Goal: Task Accomplishment & Management: Manage account settings

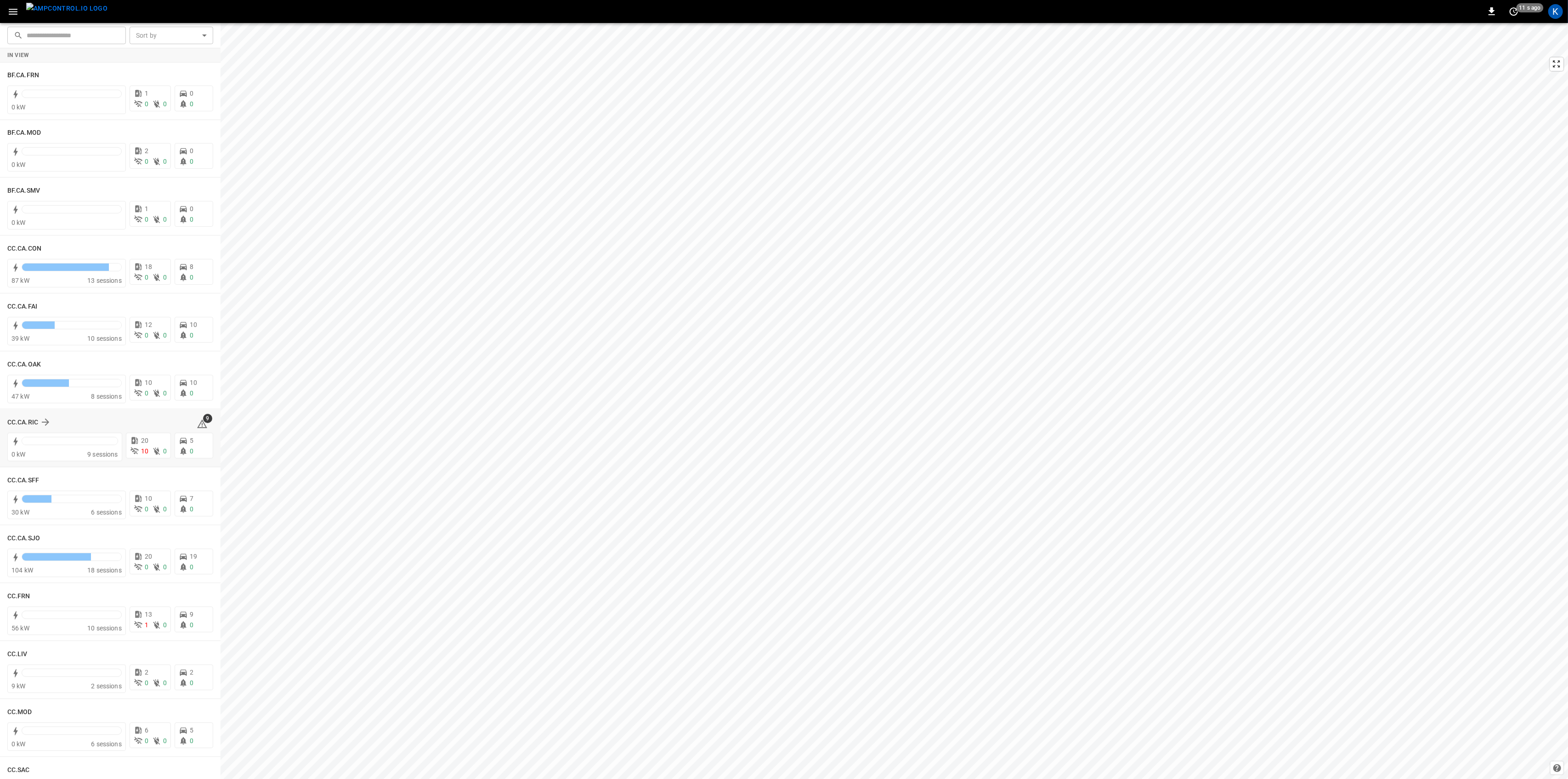
click at [198, 425] on icon at bounding box center [202, 424] width 11 height 11
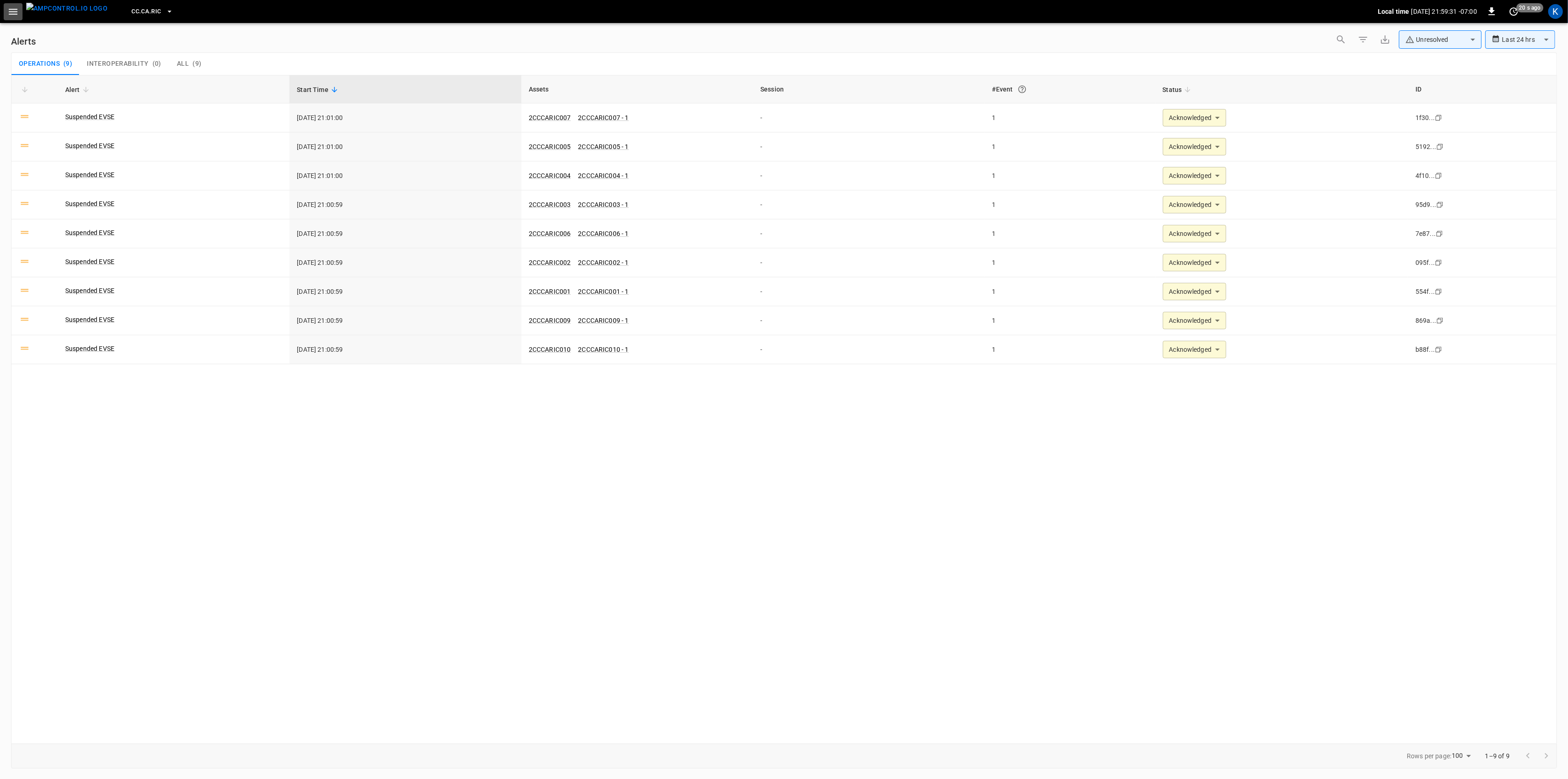
click at [11, 15] on icon "button" at bounding box center [13, 12] width 12 height 12
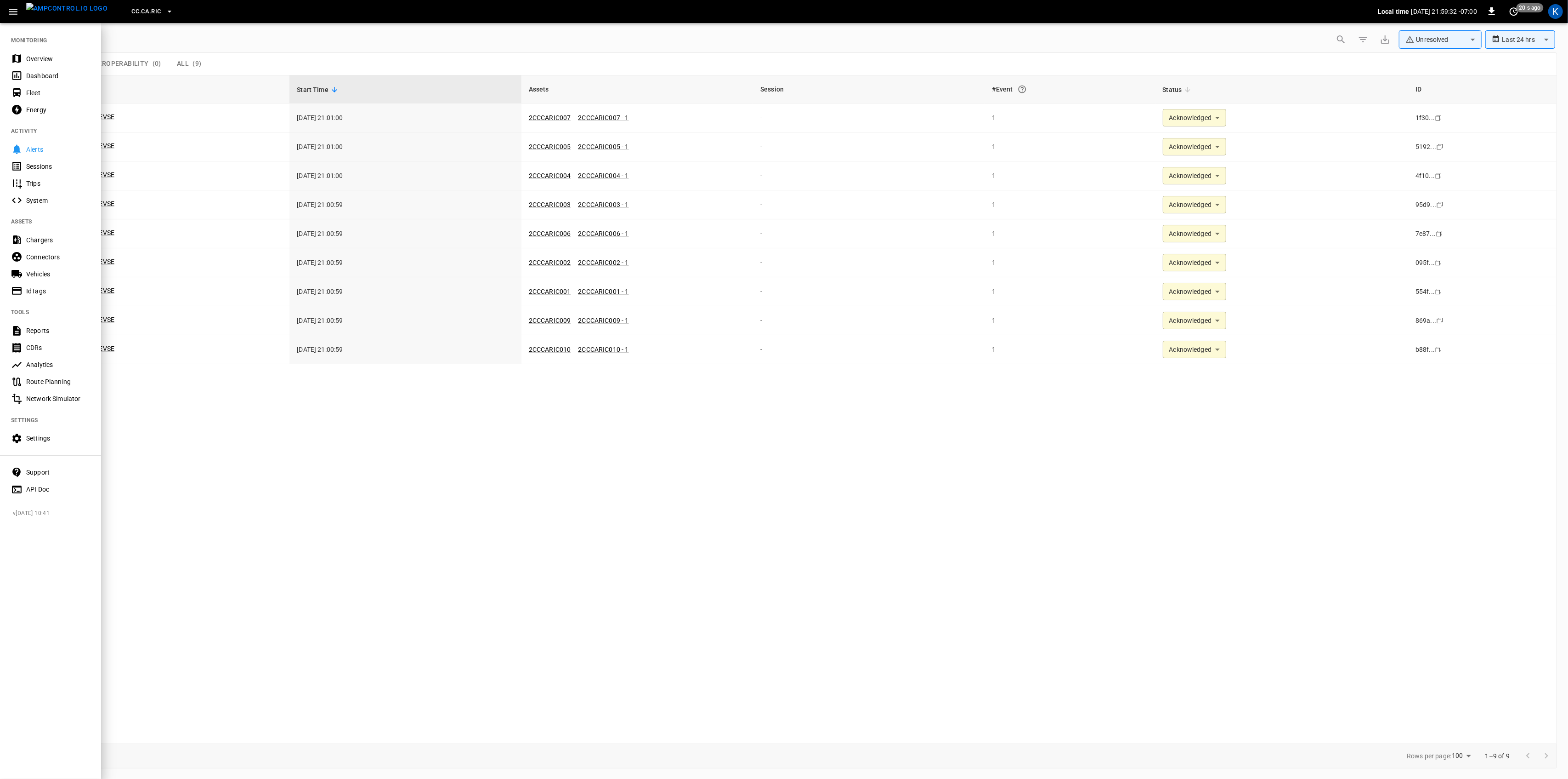
click at [30, 54] on div "Overview" at bounding box center [58, 58] width 64 height 9
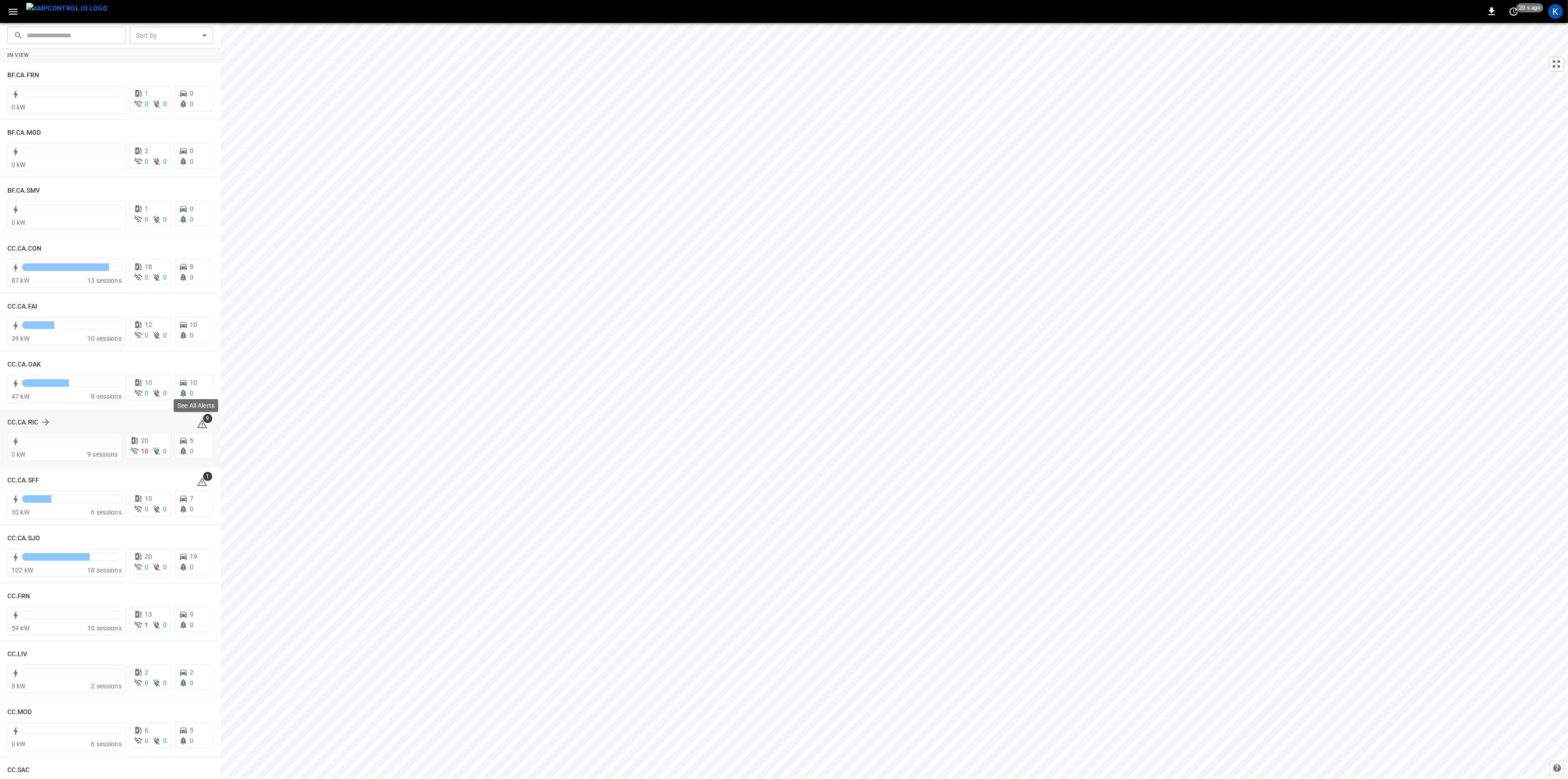
click at [203, 420] on span "9" at bounding box center [208, 418] width 9 height 9
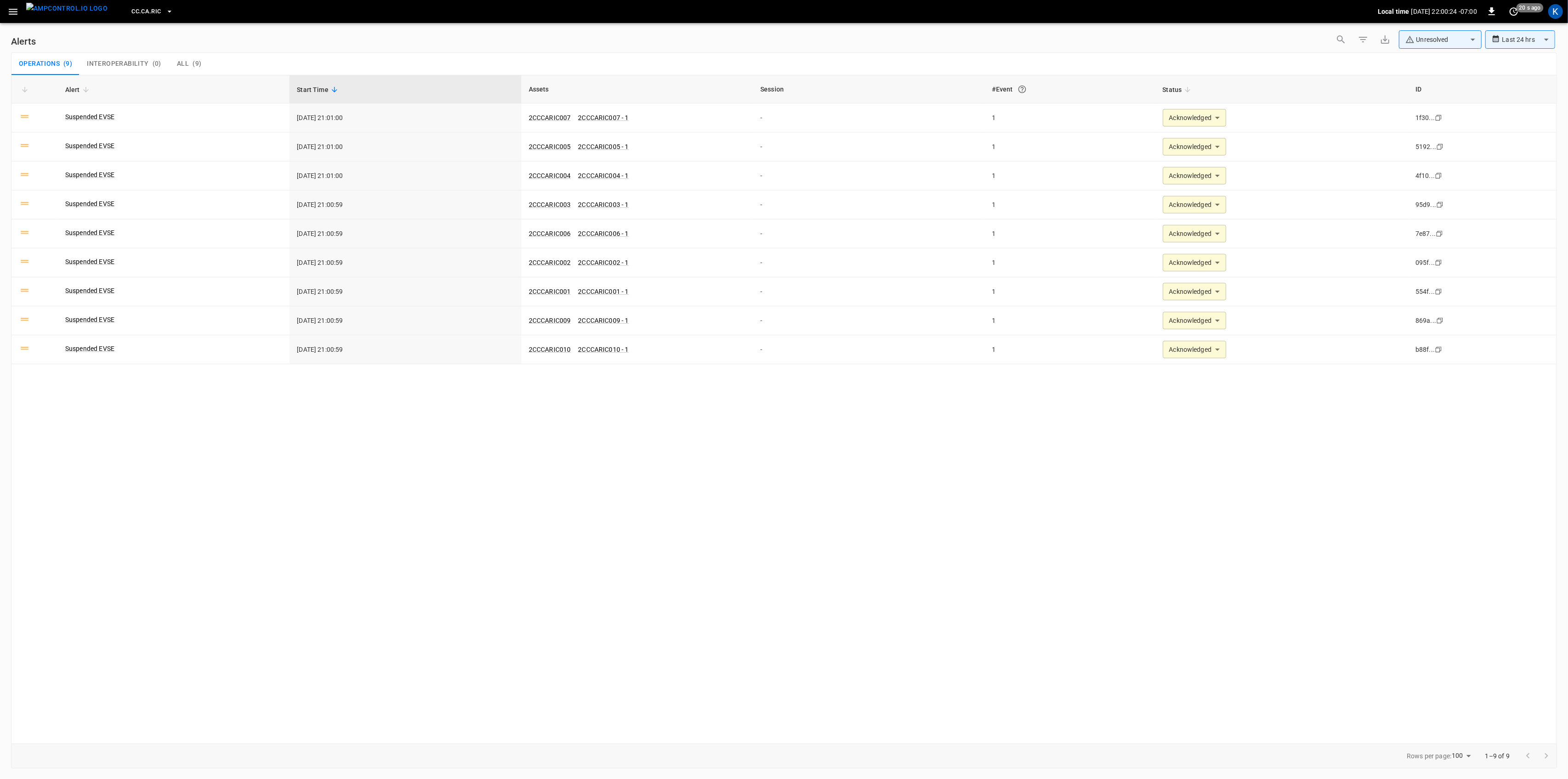
click at [9, 10] on icon "button" at bounding box center [13, 12] width 12 height 12
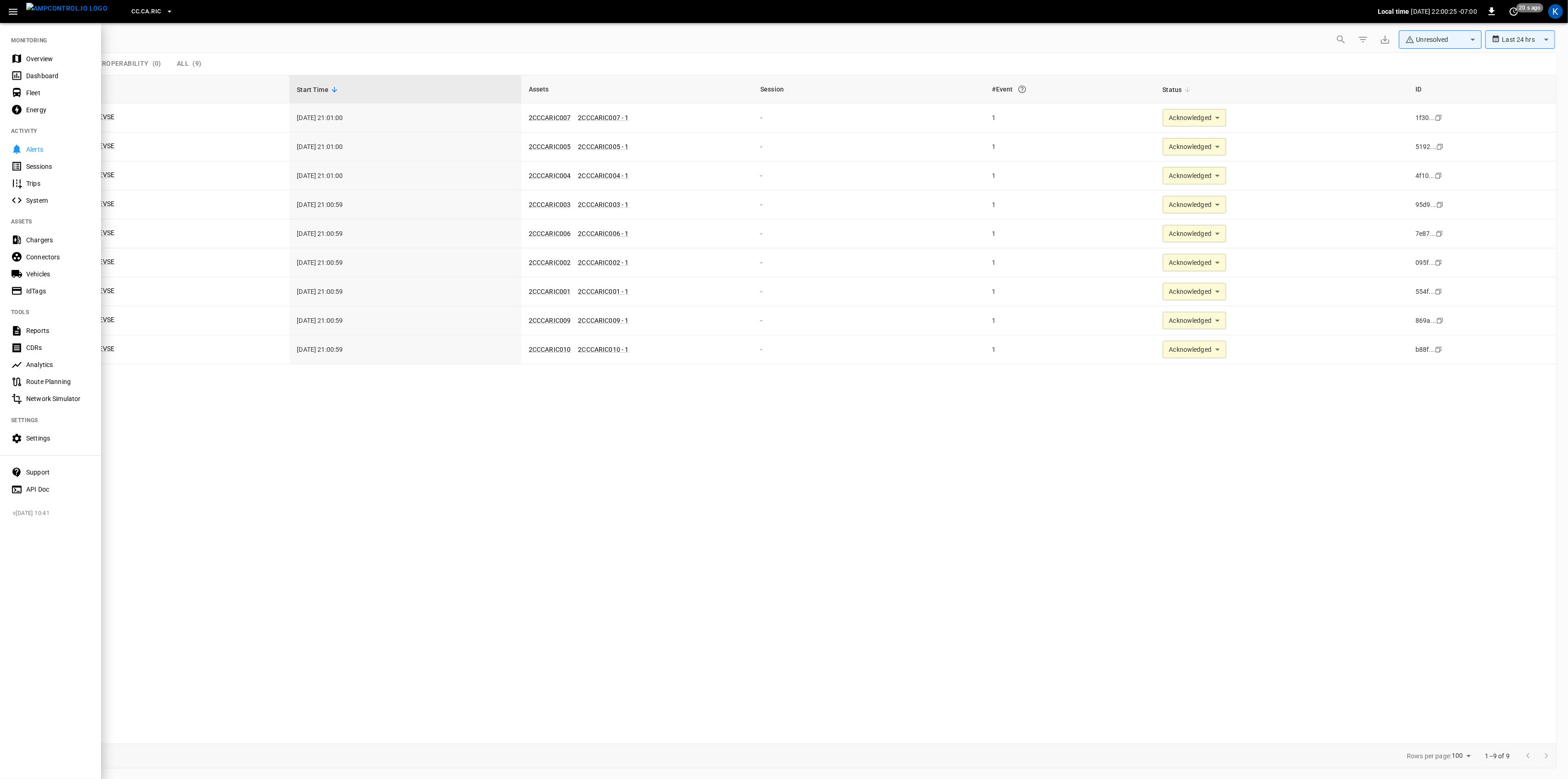
click at [26, 57] on div "Overview" at bounding box center [58, 58] width 64 height 9
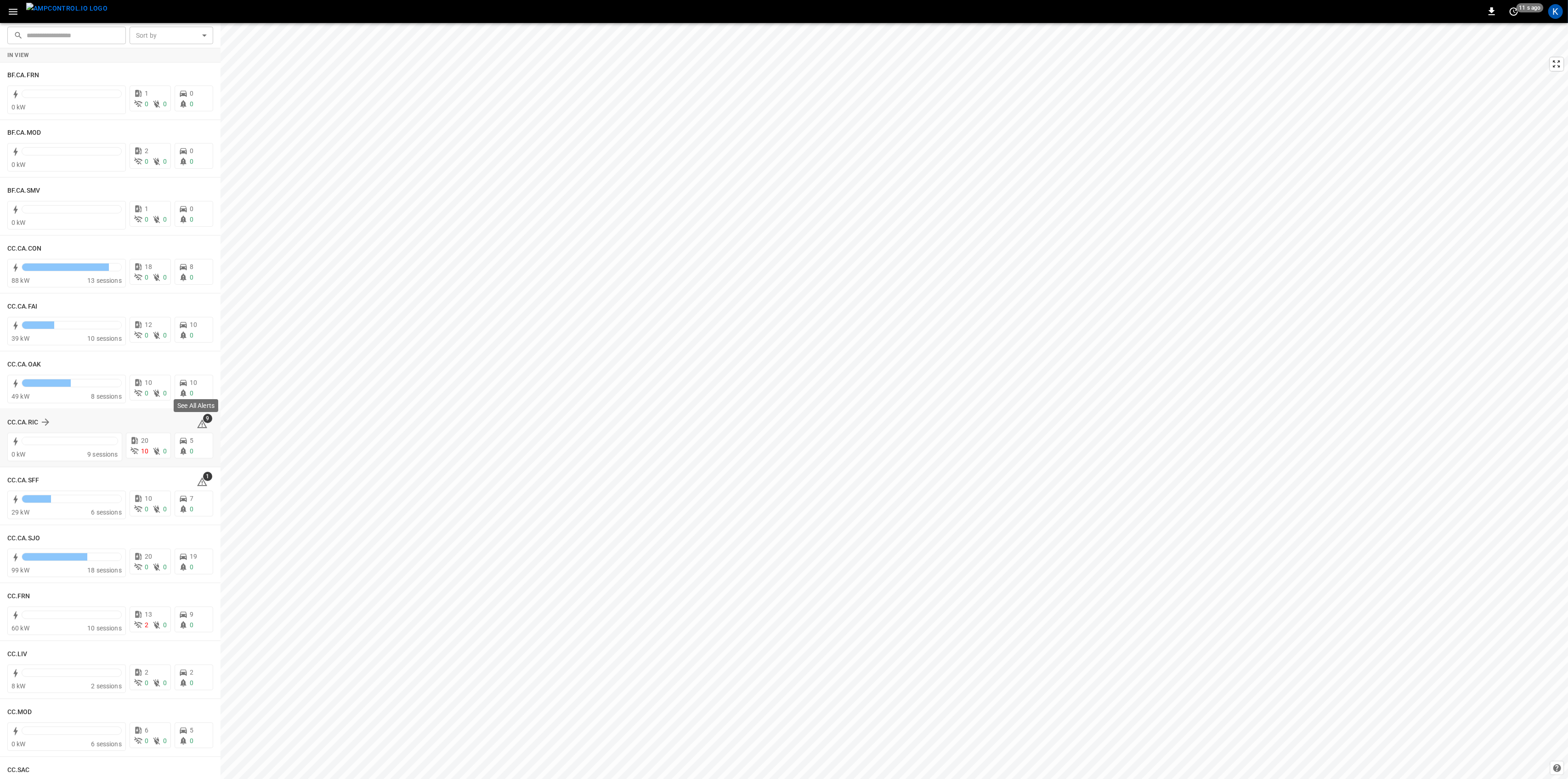
click at [203, 423] on span "9" at bounding box center [208, 418] width 9 height 9
click at [200, 425] on icon at bounding box center [202, 424] width 11 height 11
click at [199, 424] on icon at bounding box center [202, 423] width 10 height 9
click at [203, 480] on span "1" at bounding box center [208, 476] width 9 height 9
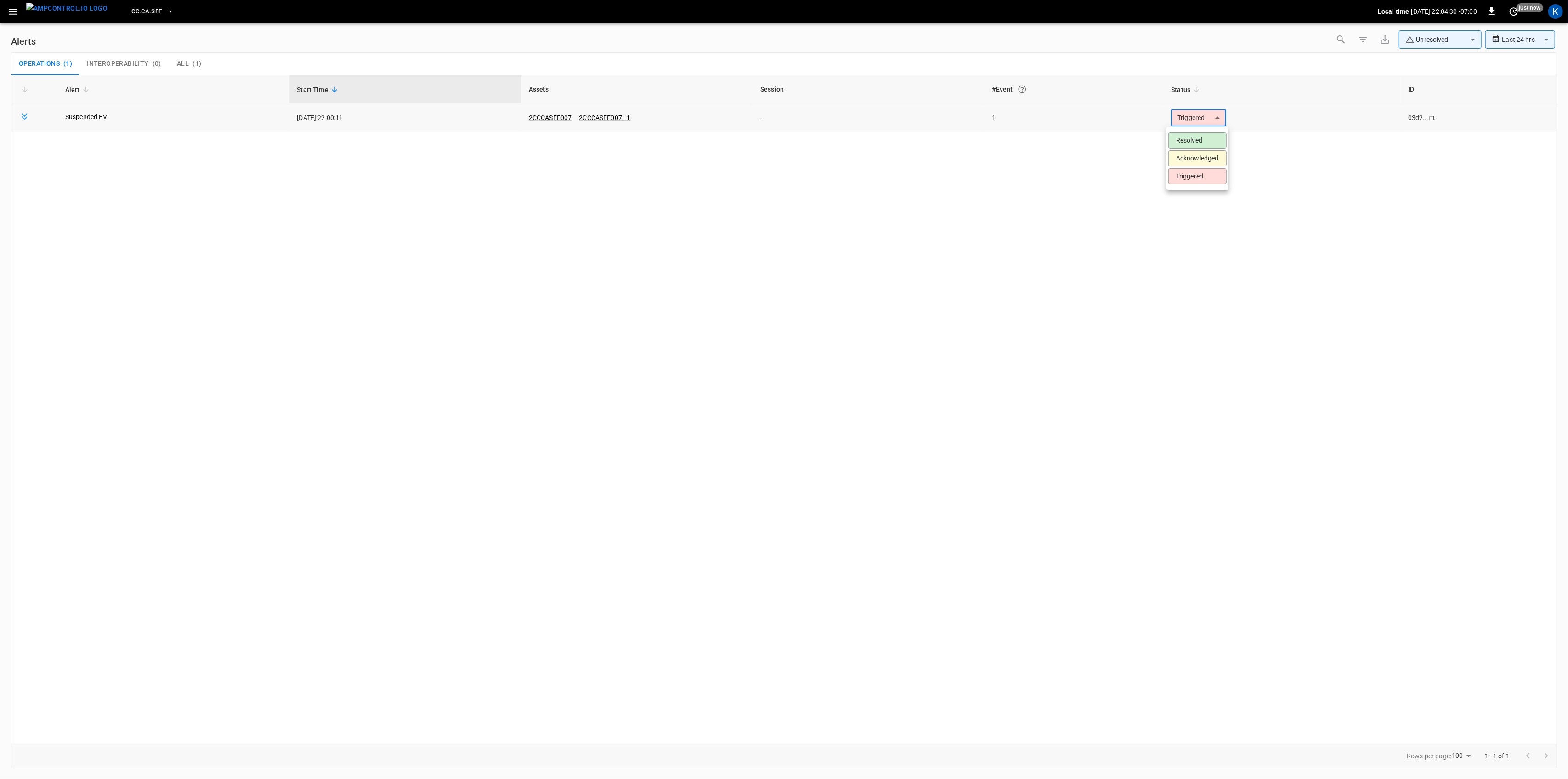
click at [1192, 122] on body "**********" at bounding box center [784, 387] width 1568 height 775
click at [1197, 139] on li "Resolved" at bounding box center [1197, 140] width 58 height 16
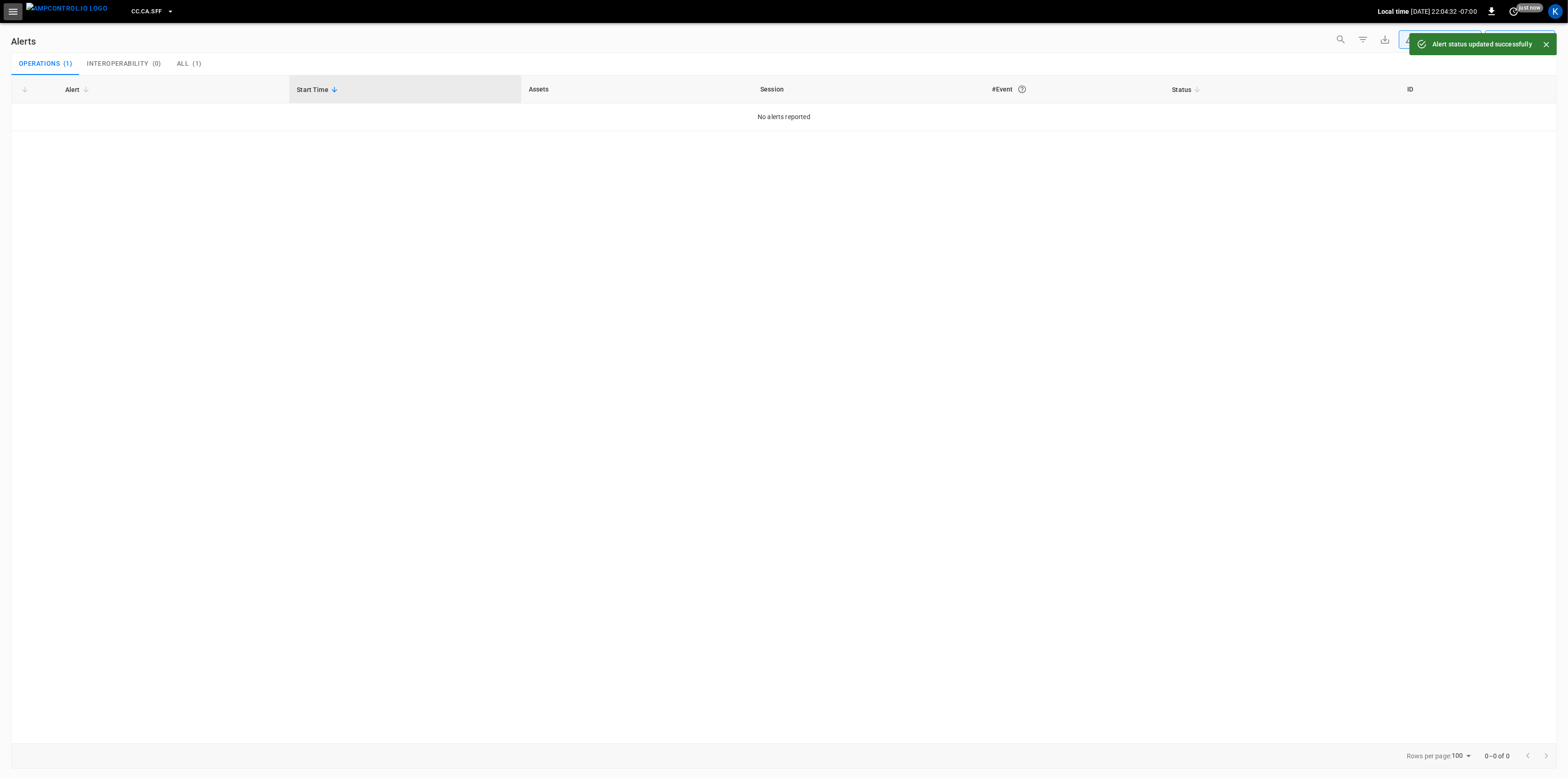
click at [14, 15] on icon "button" at bounding box center [13, 12] width 12 height 12
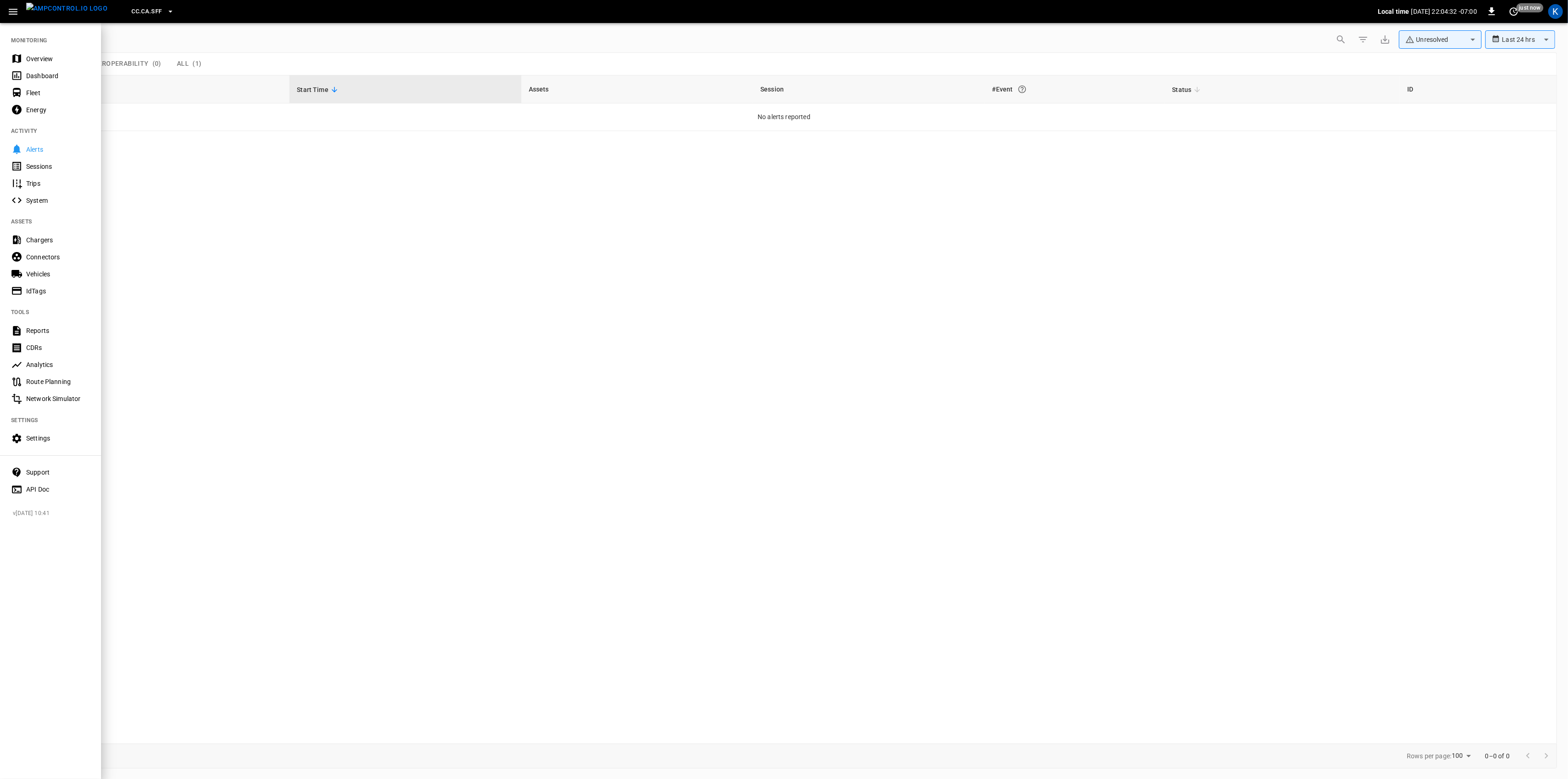
click at [50, 58] on div "Overview" at bounding box center [58, 58] width 64 height 9
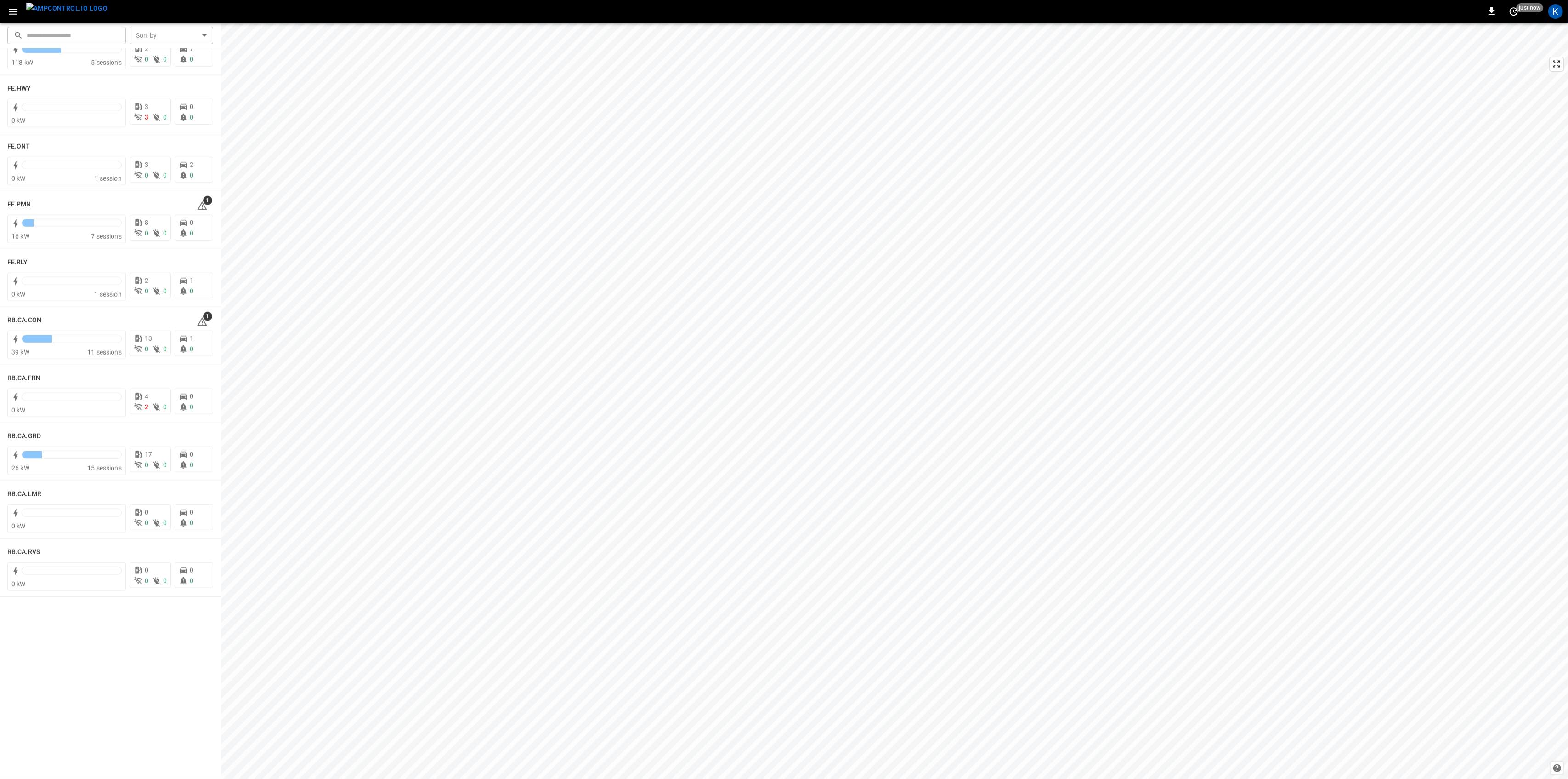
scroll to position [981, 0]
click at [203, 195] on span "1" at bounding box center [208, 191] width 9 height 9
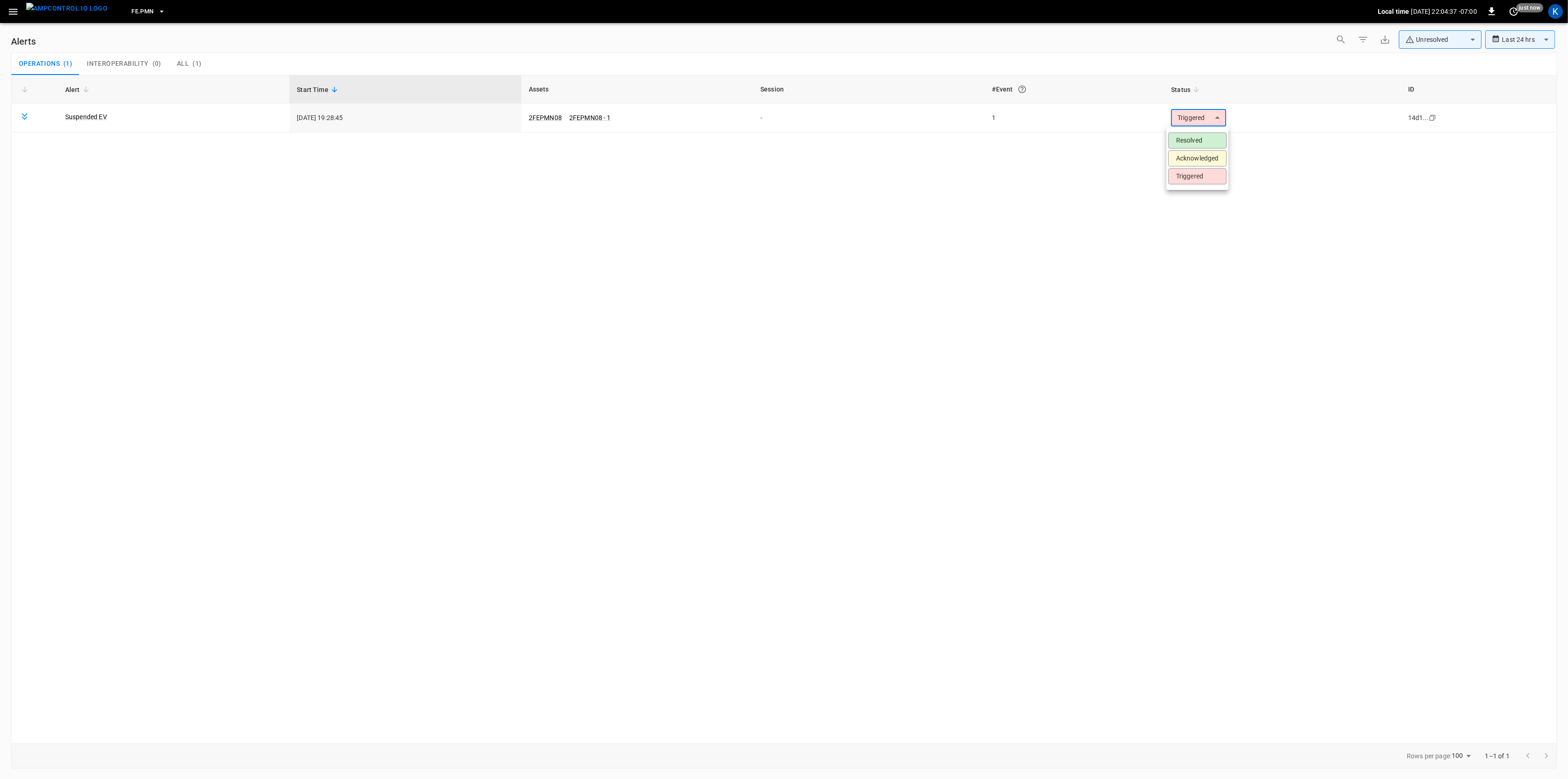
drag, startPoint x: 1178, startPoint y: 113, endPoint x: 1196, endPoint y: 127, distance: 22.8
click at [1180, 113] on body "**********" at bounding box center [784, 387] width 1568 height 775
click at [1195, 135] on li "Resolved" at bounding box center [1197, 140] width 58 height 16
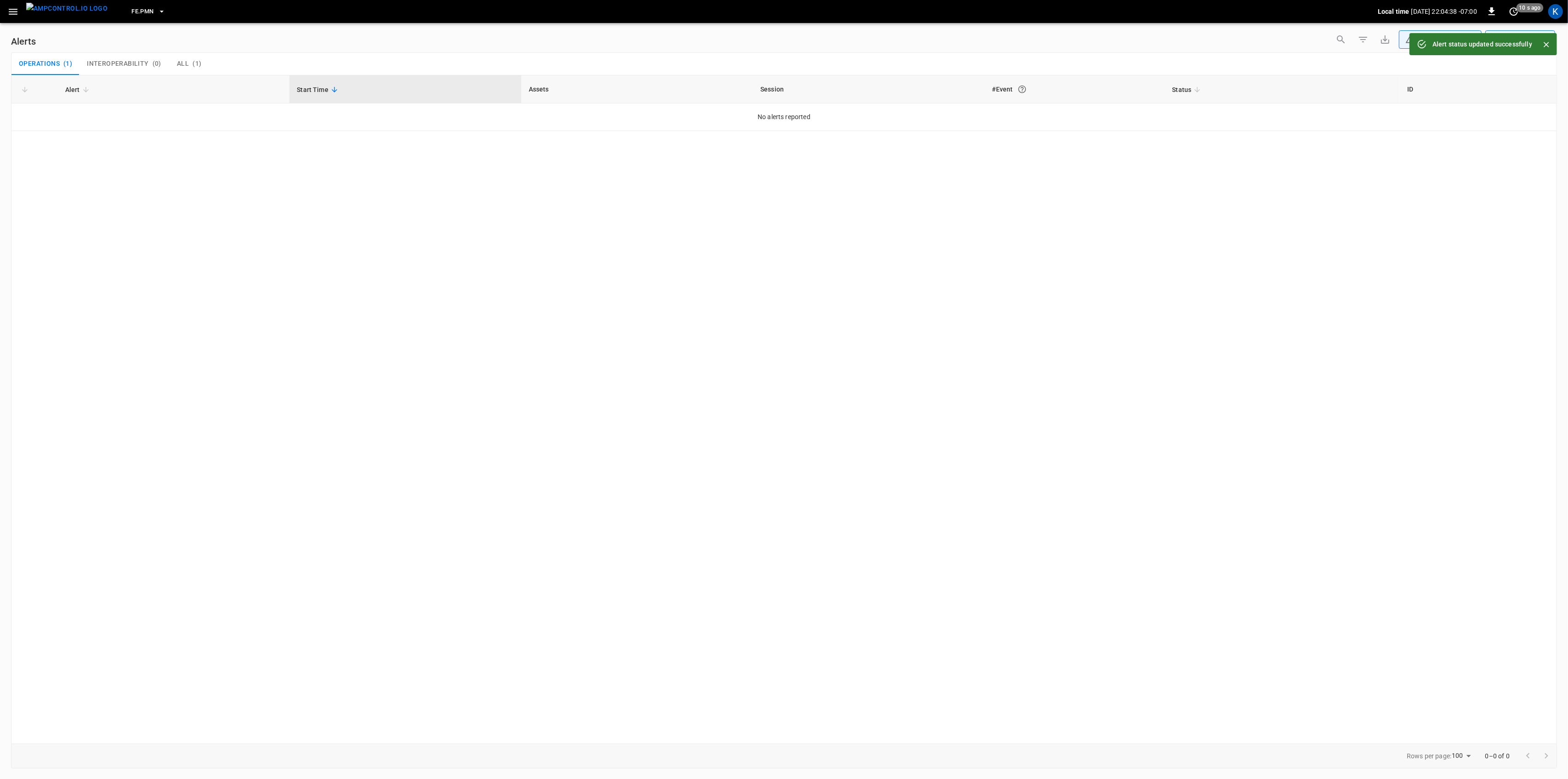
click at [13, 14] on icon "button" at bounding box center [13, 12] width 9 height 6
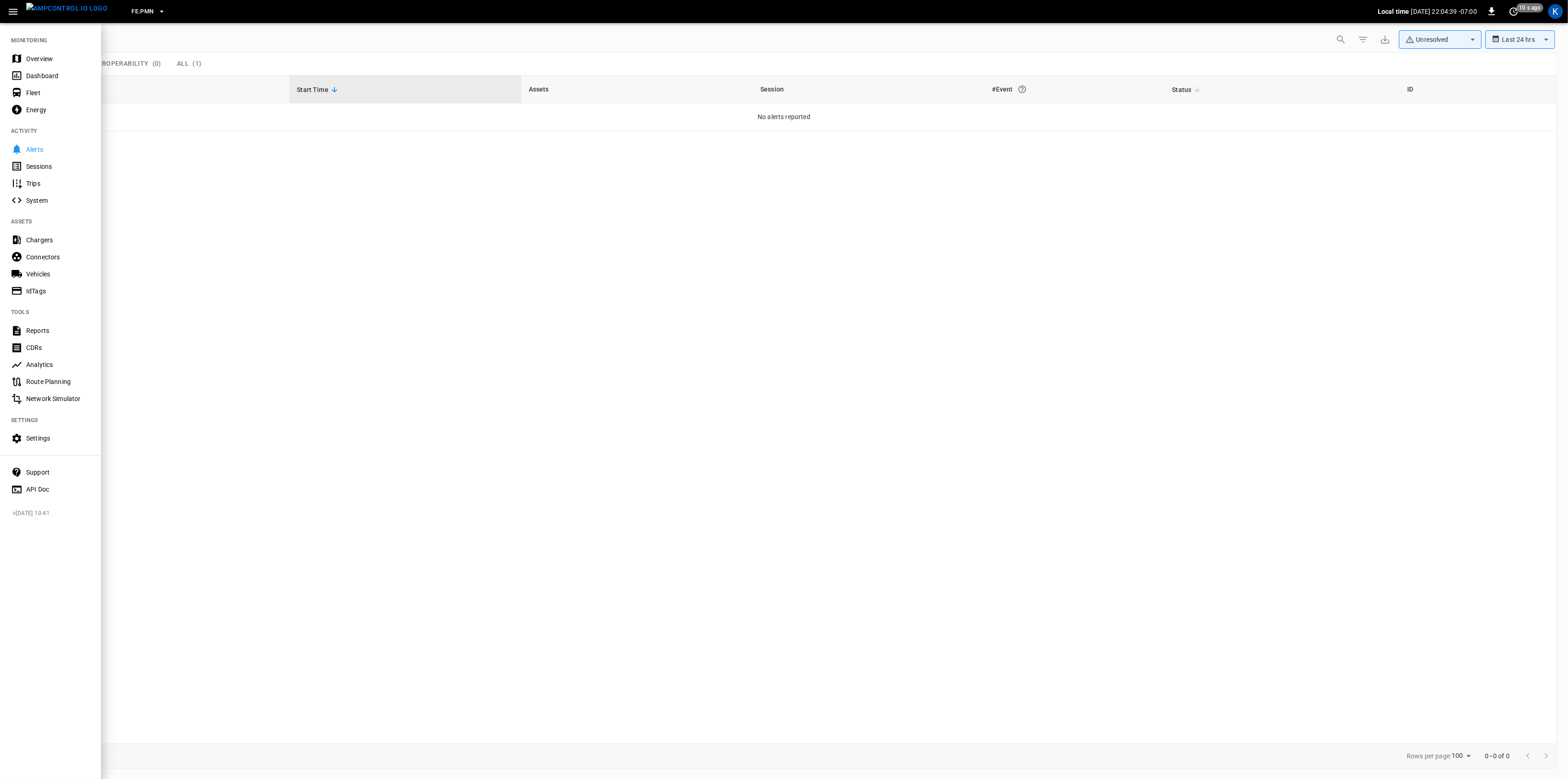
click at [27, 55] on div "Overview" at bounding box center [58, 58] width 64 height 9
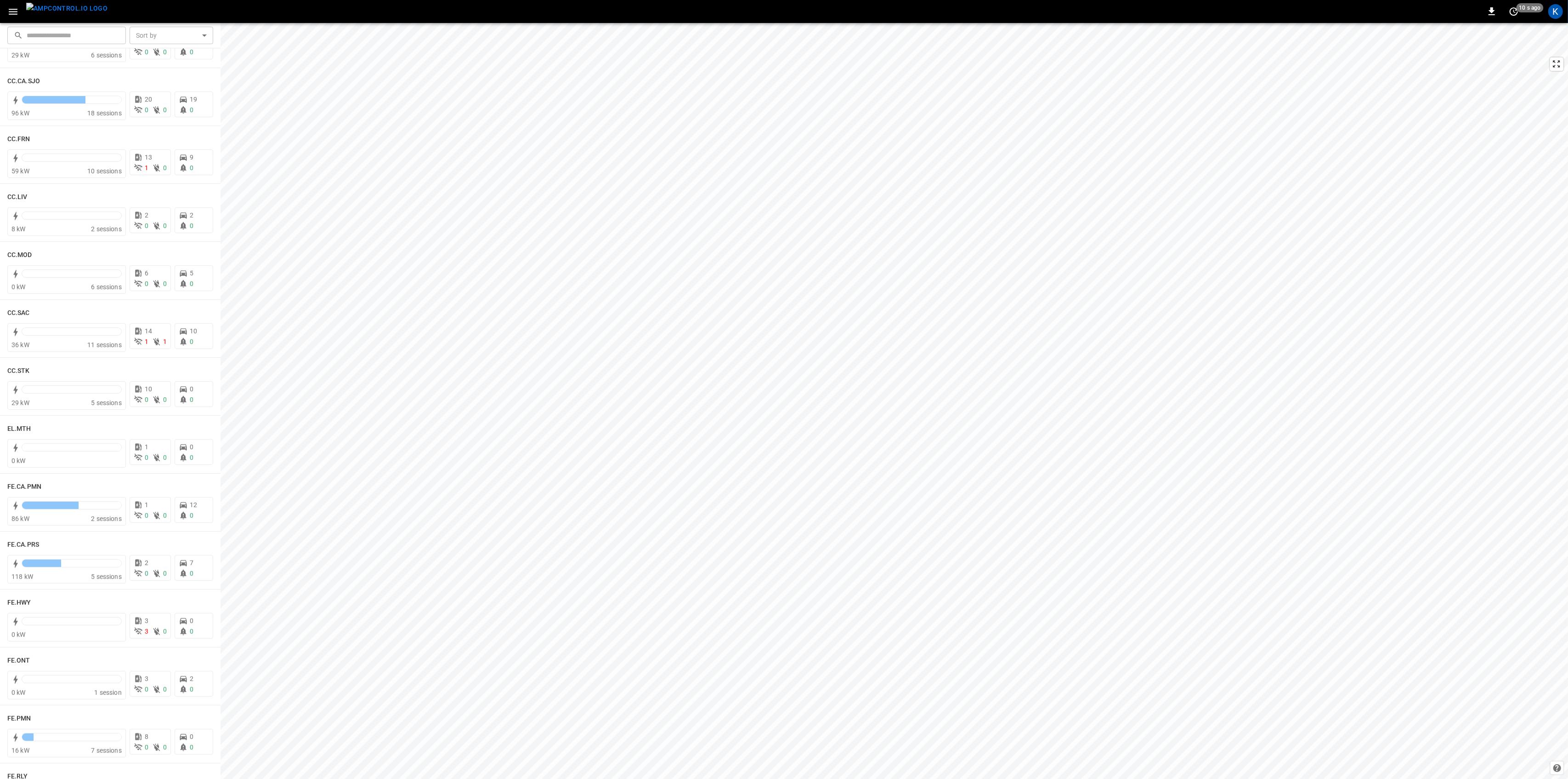
scroll to position [797, 0]
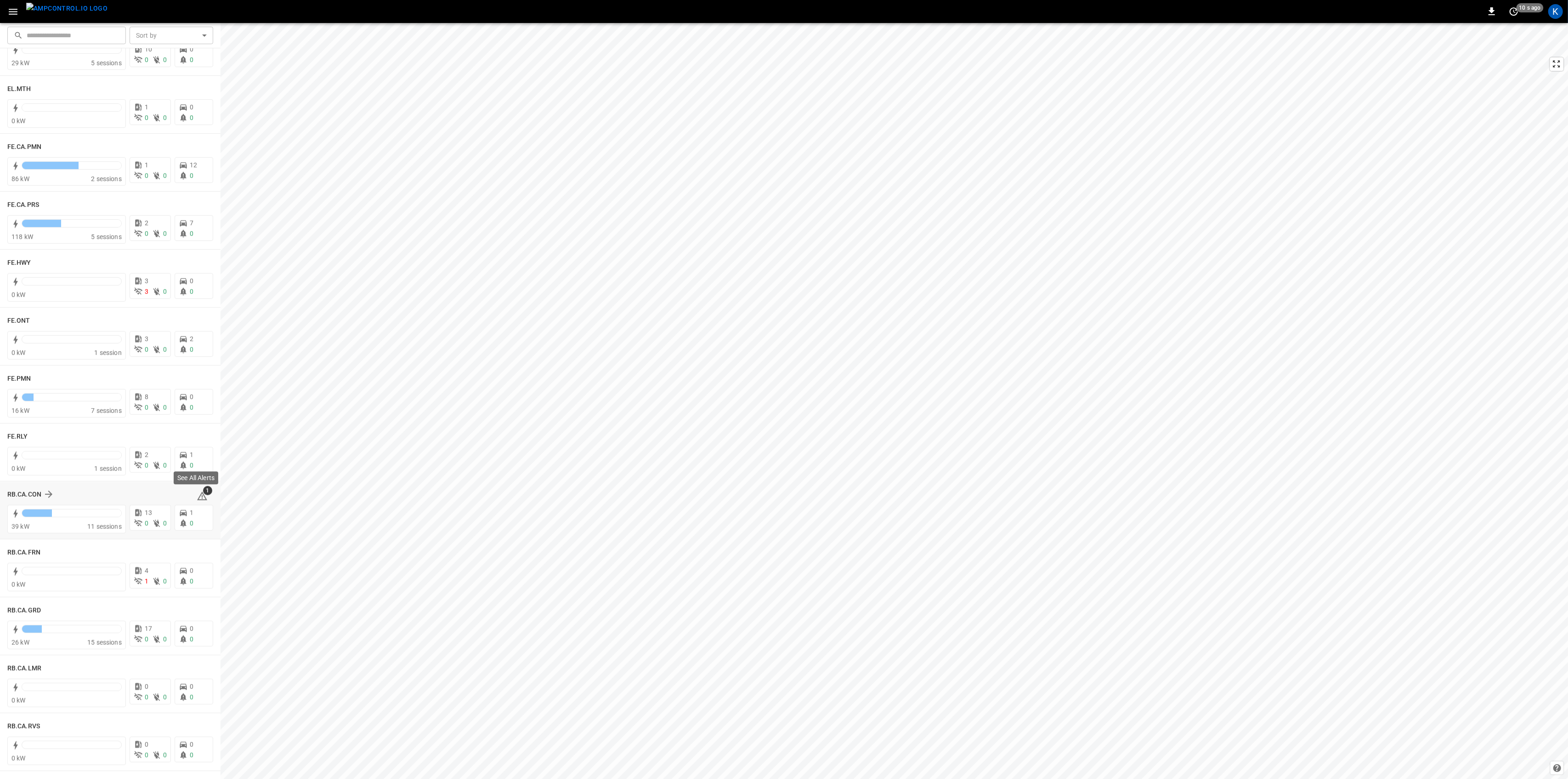
click at [198, 495] on icon at bounding box center [202, 496] width 10 height 9
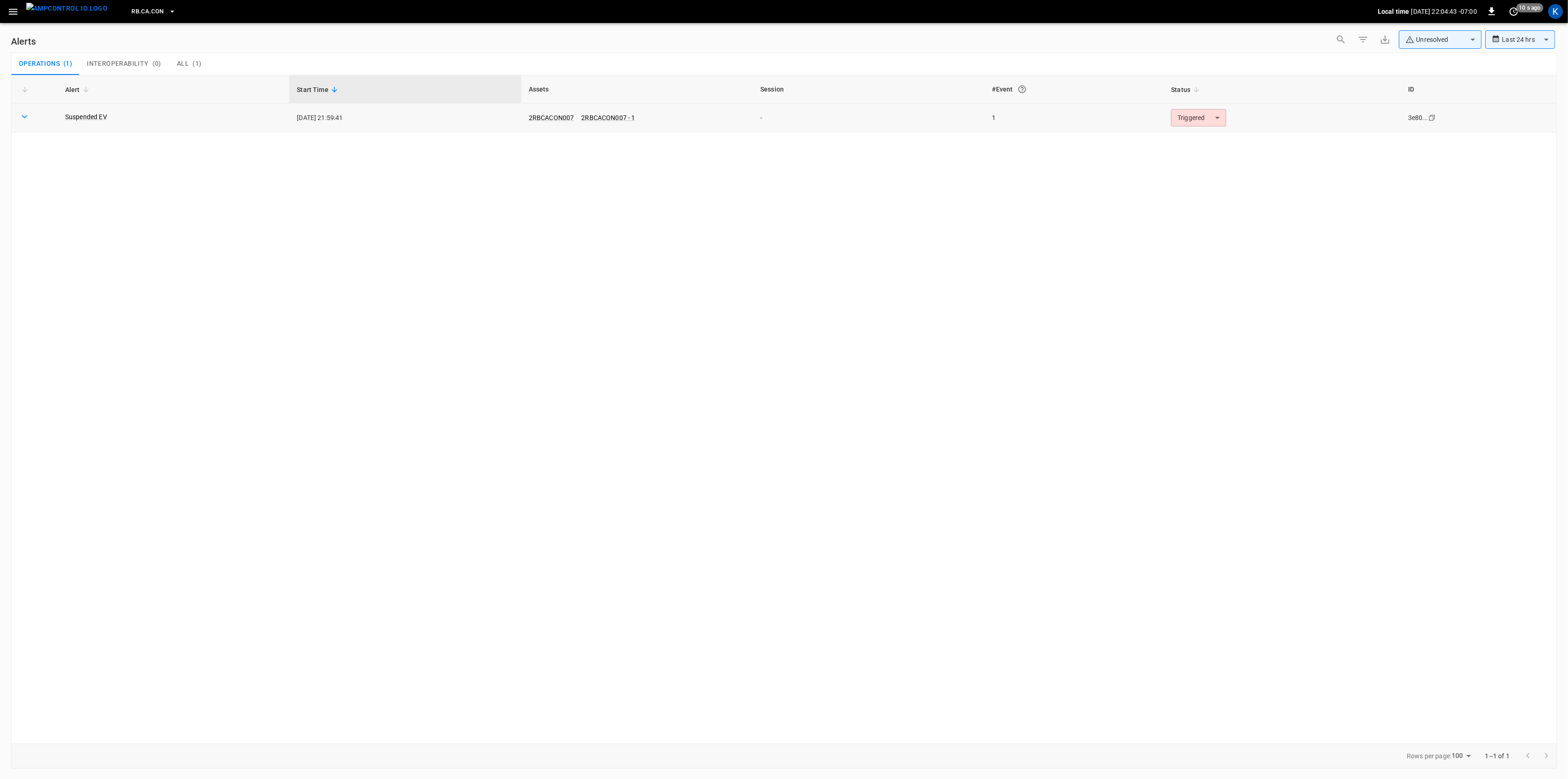
click at [1205, 106] on td "Triggered ********* ​" at bounding box center [1282, 118] width 237 height 29
click at [1205, 112] on body "**********" at bounding box center [784, 387] width 1568 height 775
click at [1203, 146] on li "Resolved" at bounding box center [1197, 140] width 58 height 16
click at [15, 13] on icon "button" at bounding box center [13, 12] width 12 height 12
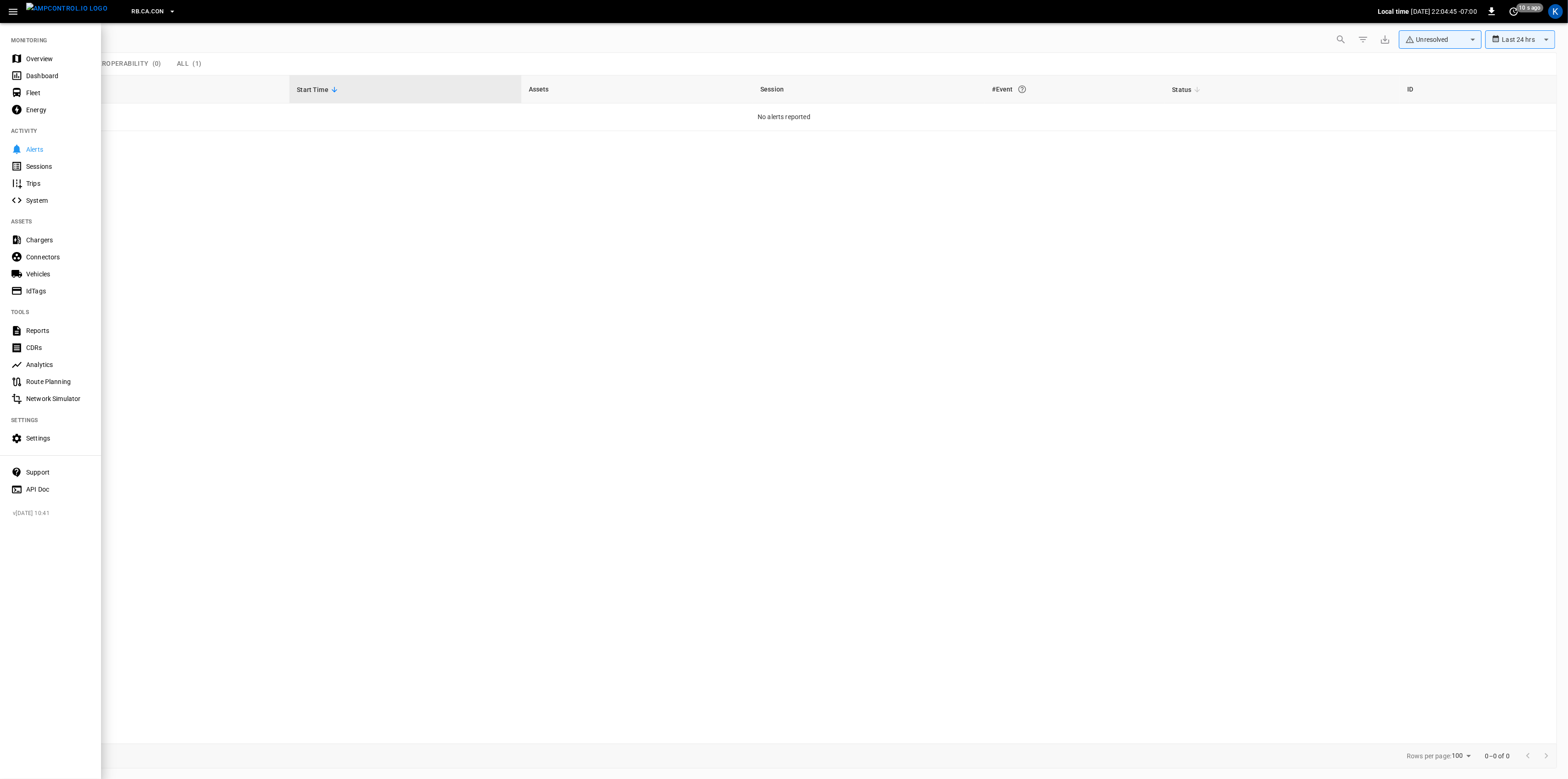
click at [28, 54] on div "Overview" at bounding box center [58, 58] width 64 height 9
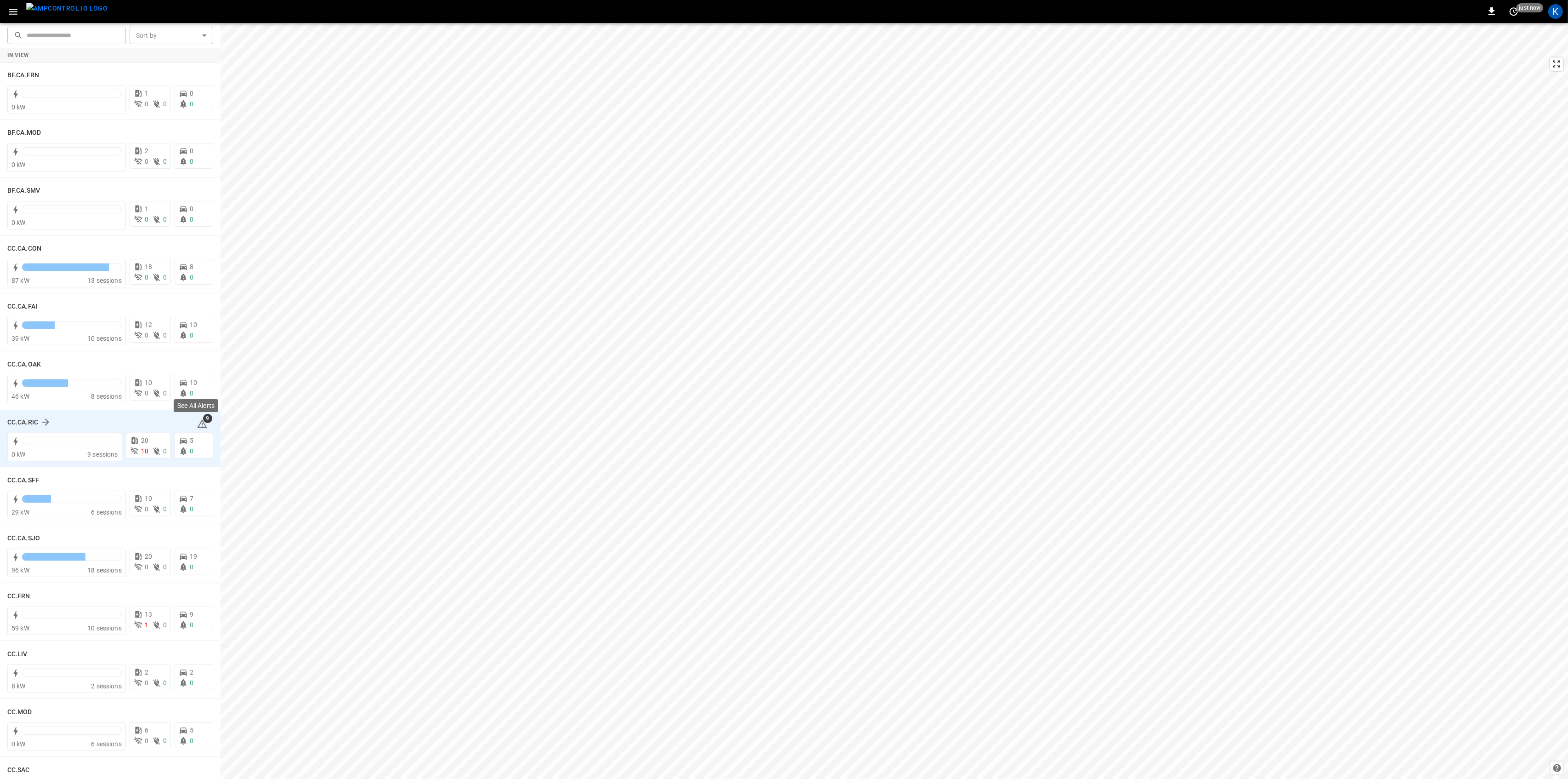
click at [197, 419] on icon at bounding box center [202, 424] width 11 height 11
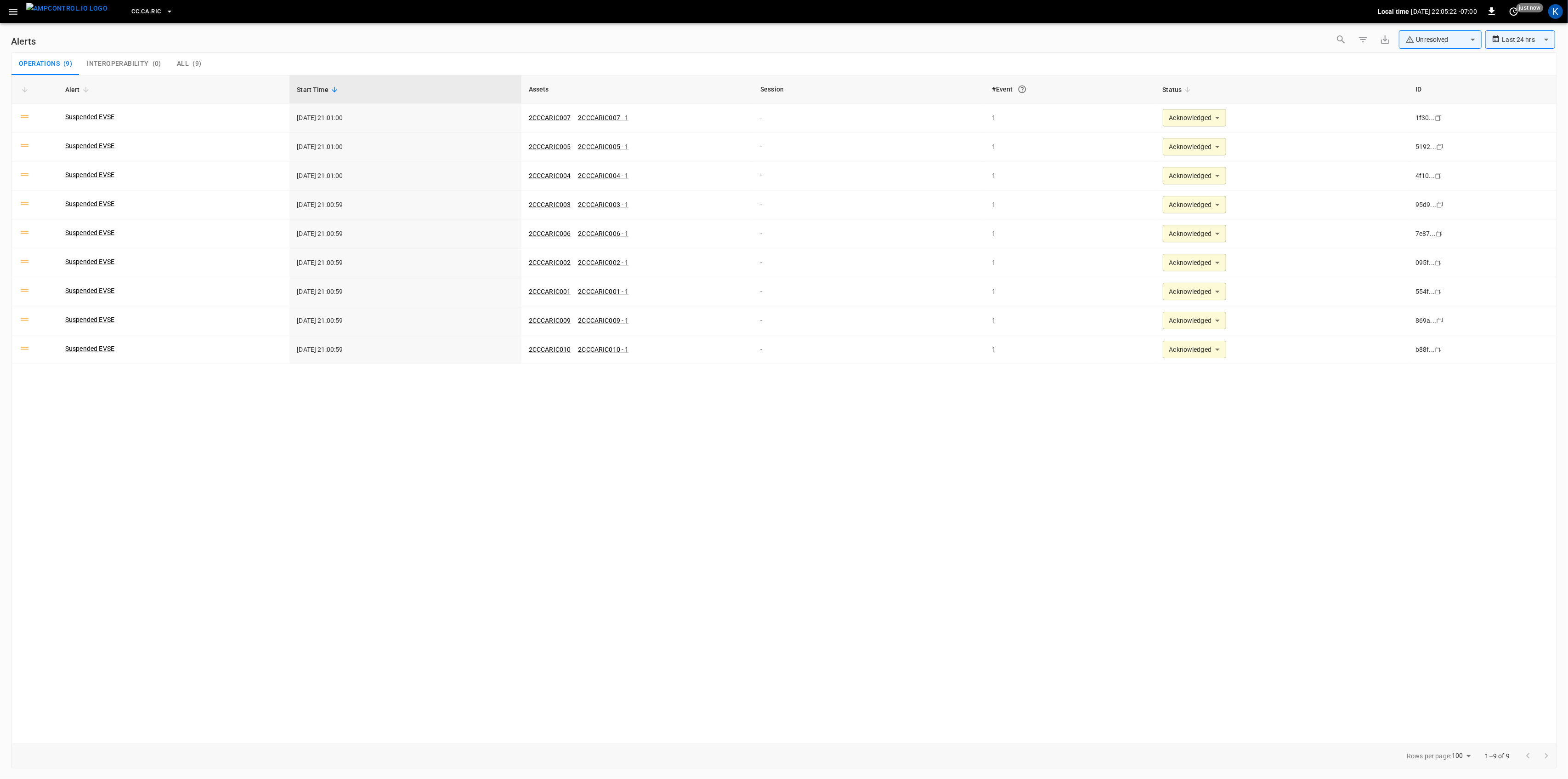
drag, startPoint x: 671, startPoint y: 510, endPoint x: 671, endPoint y: 516, distance: 6.0
click at [671, 513] on div "**********" at bounding box center [784, 409] width 1546 height 668
click at [11, 13] on icon "button" at bounding box center [13, 12] width 9 height 6
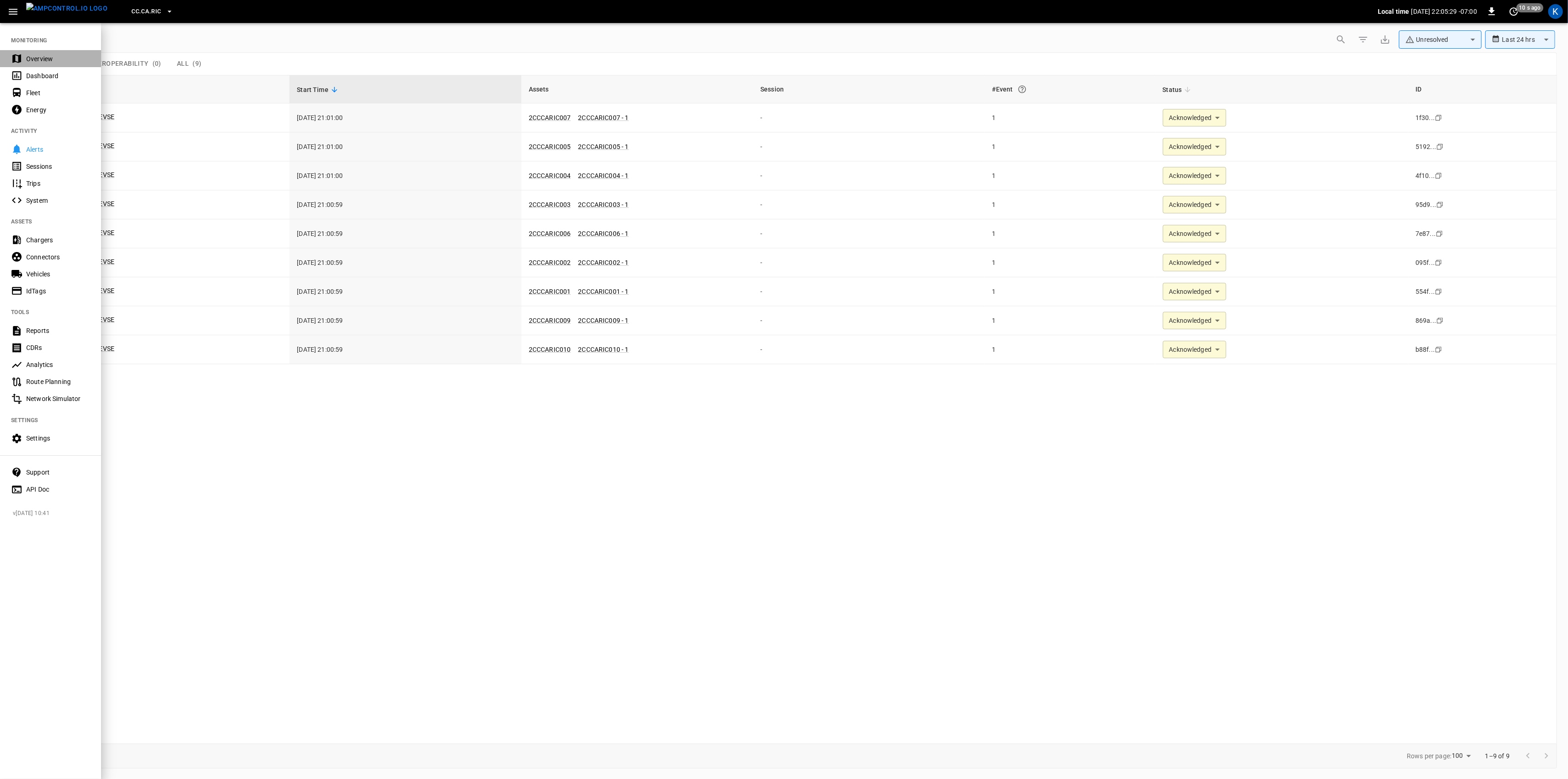
click at [36, 54] on div "Overview" at bounding box center [58, 58] width 64 height 9
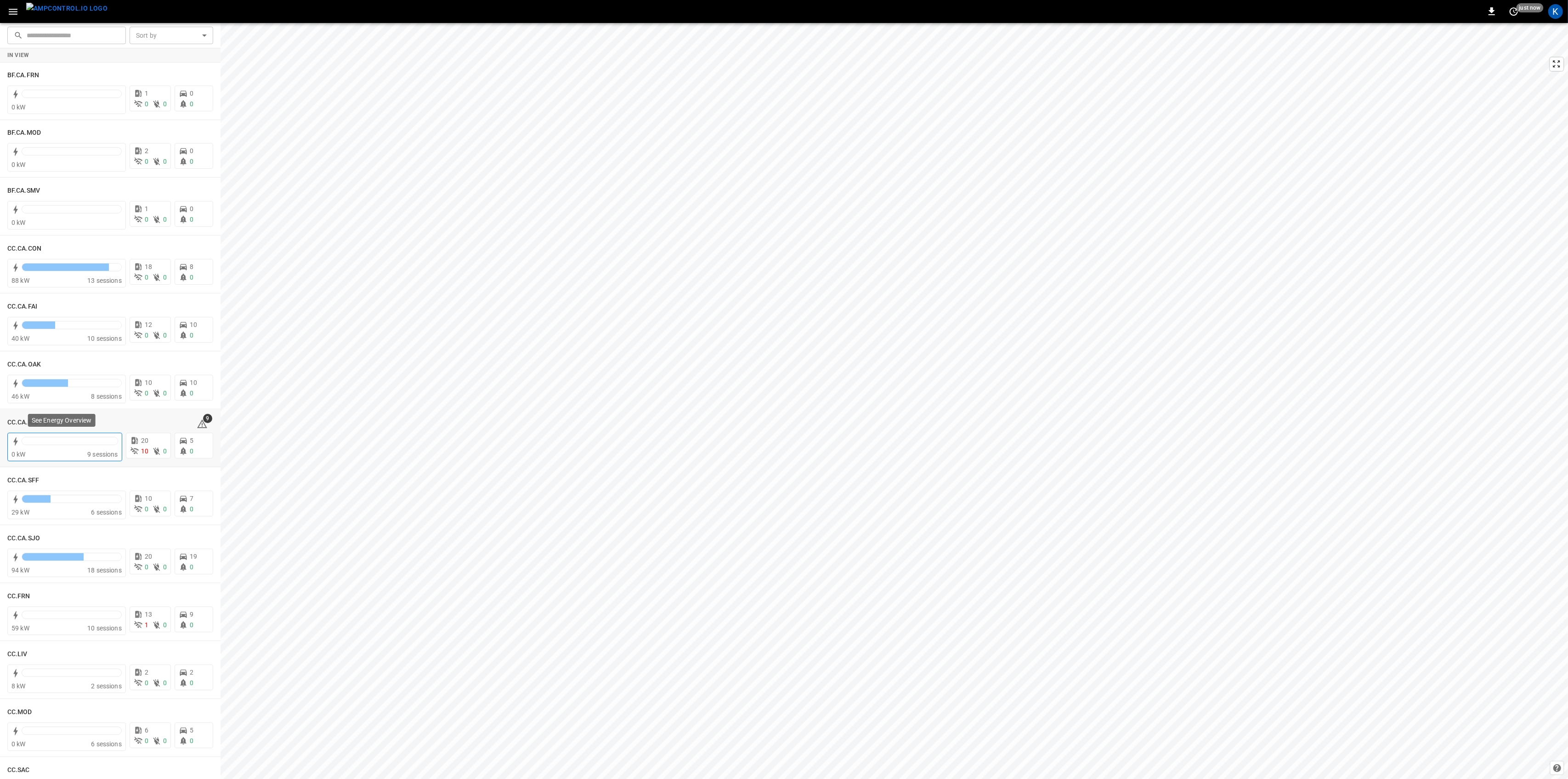
click at [70, 440] on div at bounding box center [69, 441] width 96 height 7
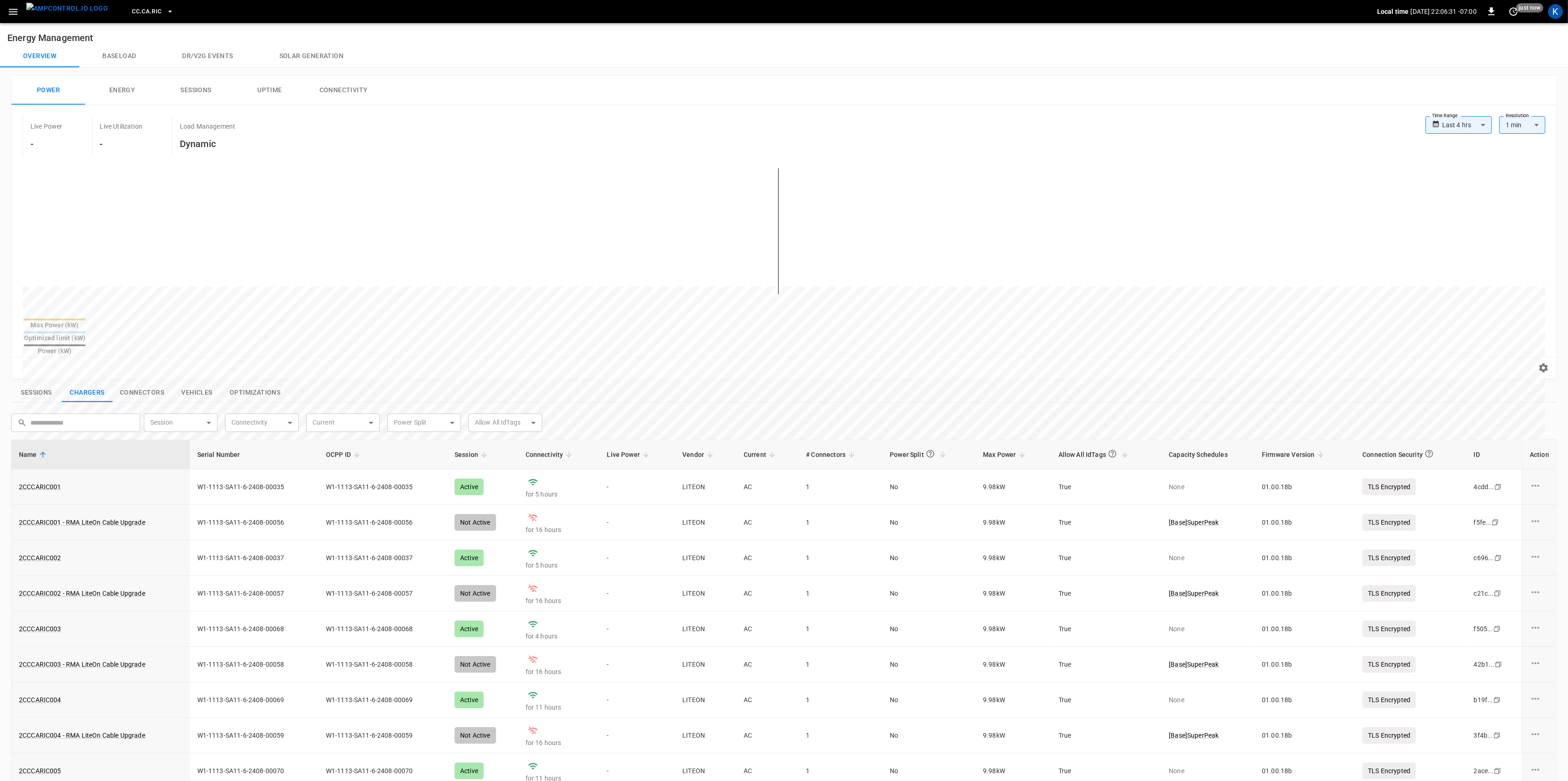
click at [41, 383] on button "Sessions" at bounding box center [36, 393] width 51 height 20
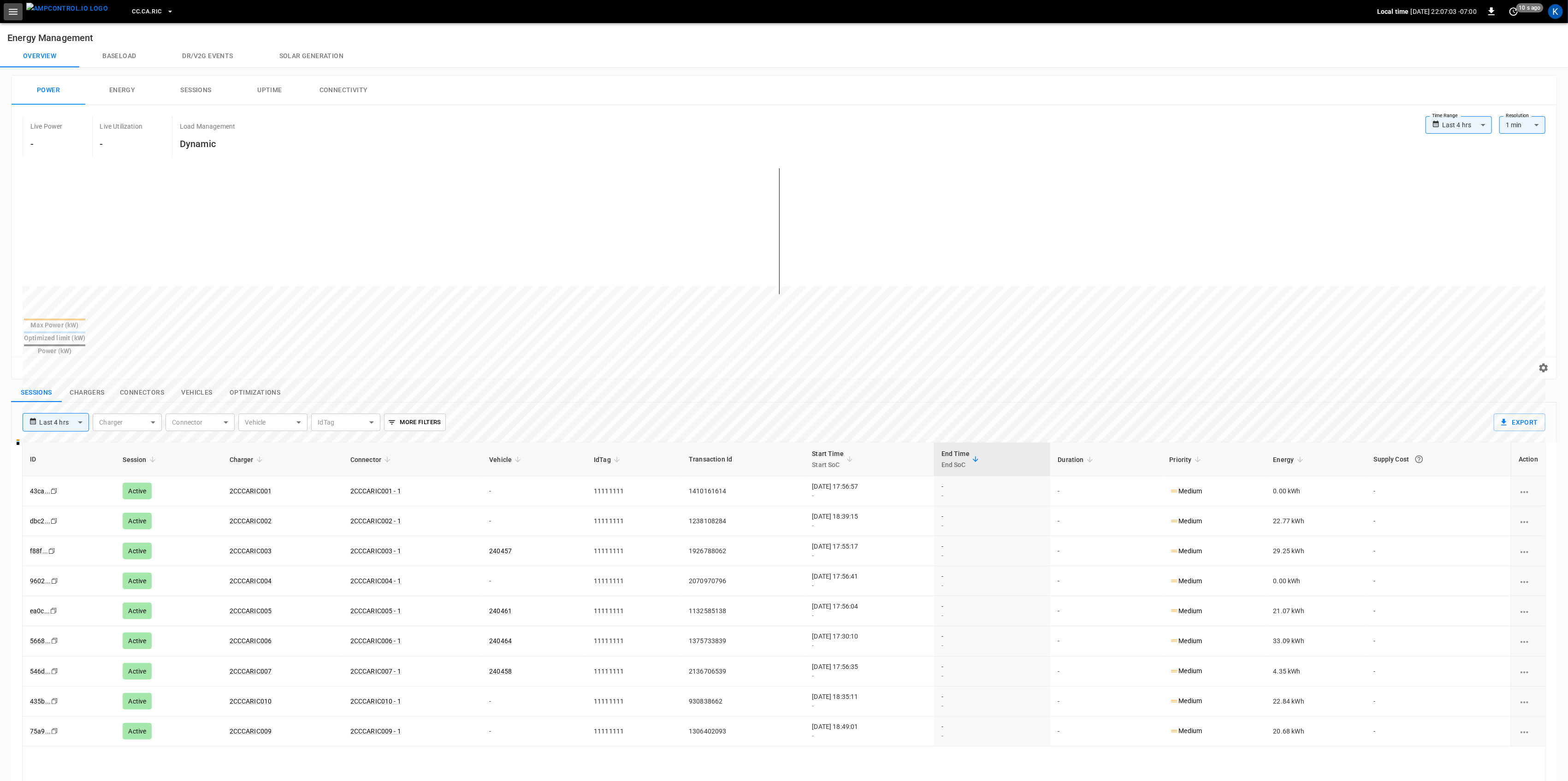
drag, startPoint x: 15, startPoint y: 12, endPoint x: 15, endPoint y: 16, distance: 4.0
click at [15, 12] on icon "button" at bounding box center [13, 12] width 12 height 12
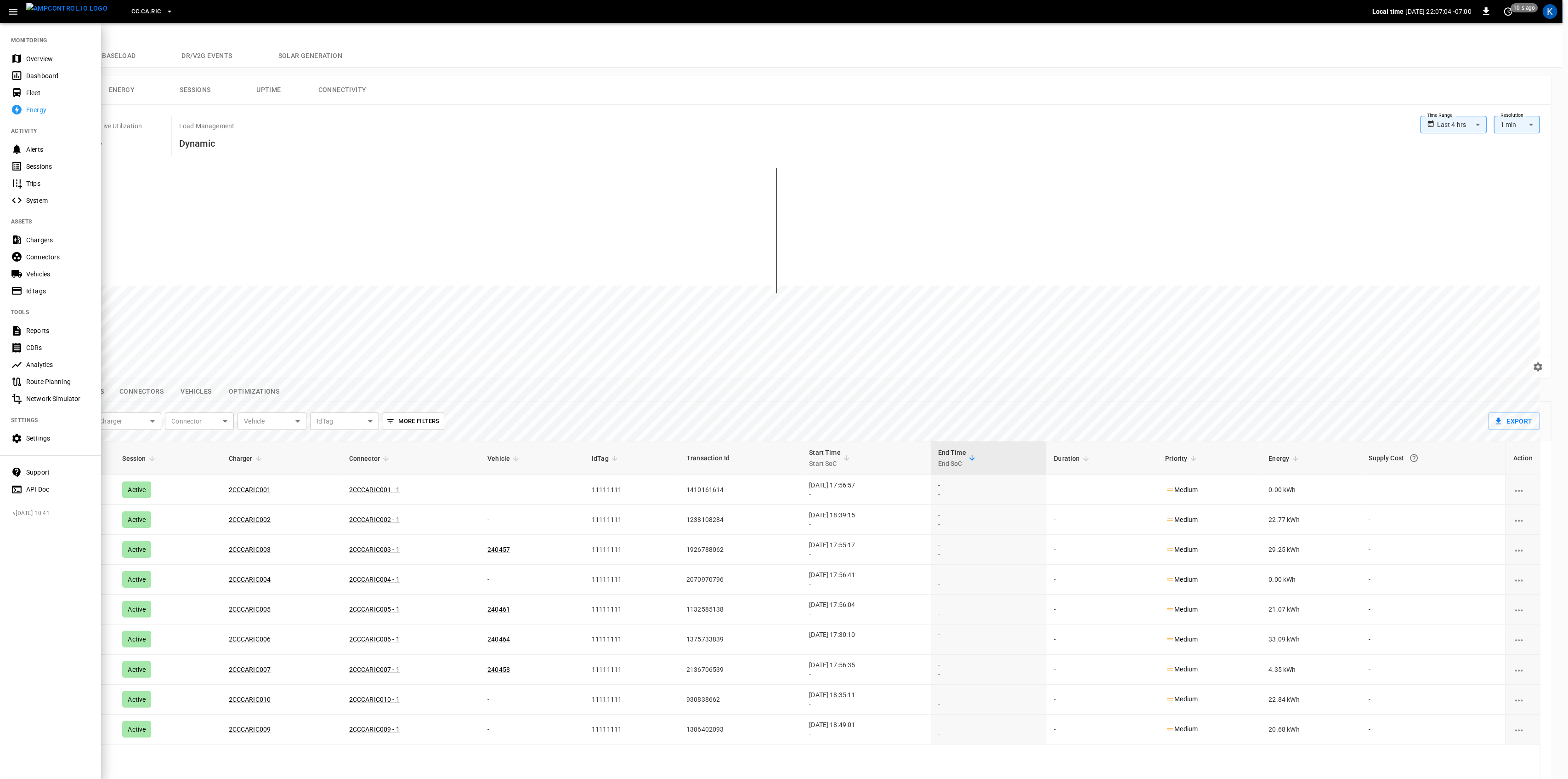
click at [35, 60] on div "Overview" at bounding box center [58, 58] width 64 height 9
